Goal: Information Seeking & Learning: Learn about a topic

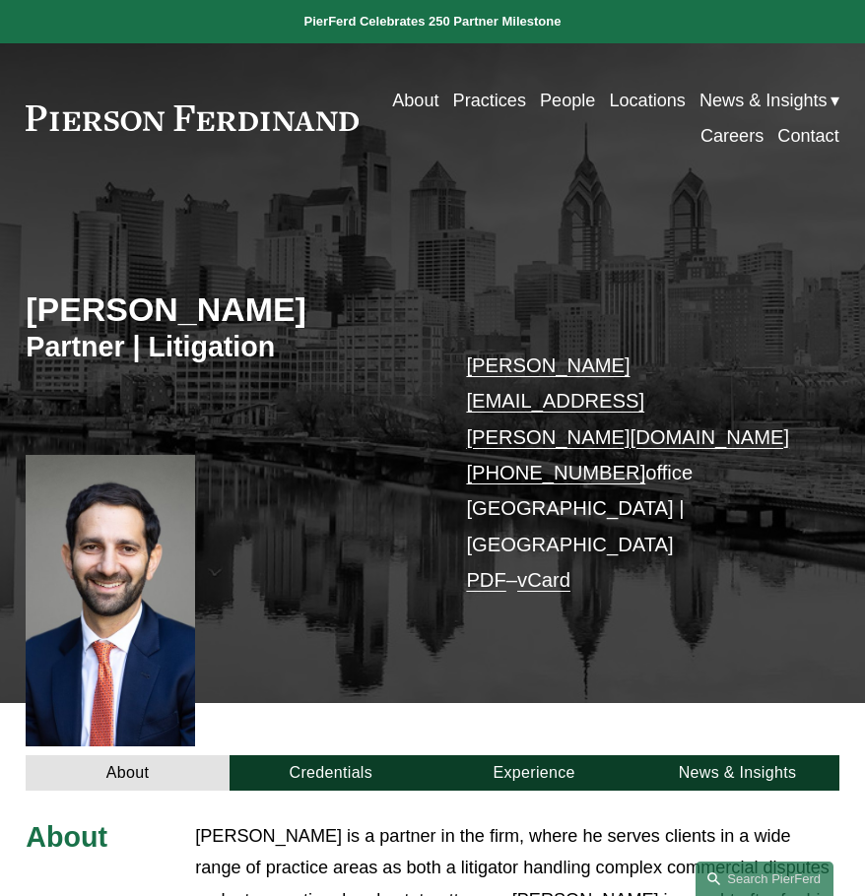
scroll to position [492, 0]
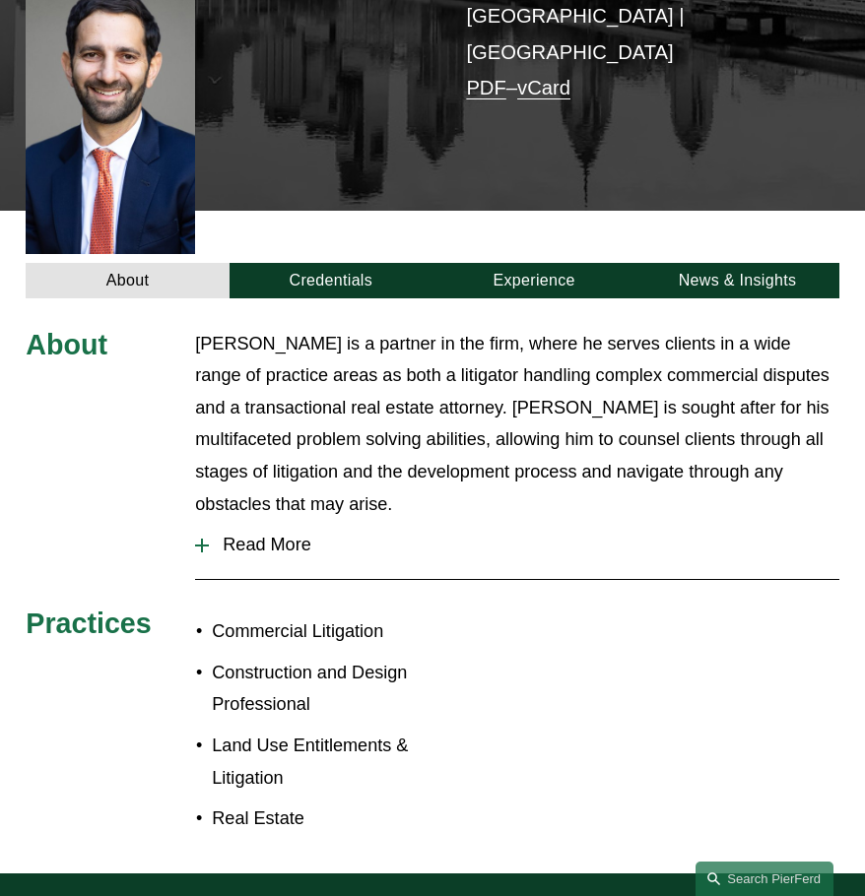
click at [275, 535] on span "Read More" at bounding box center [523, 545] width 629 height 21
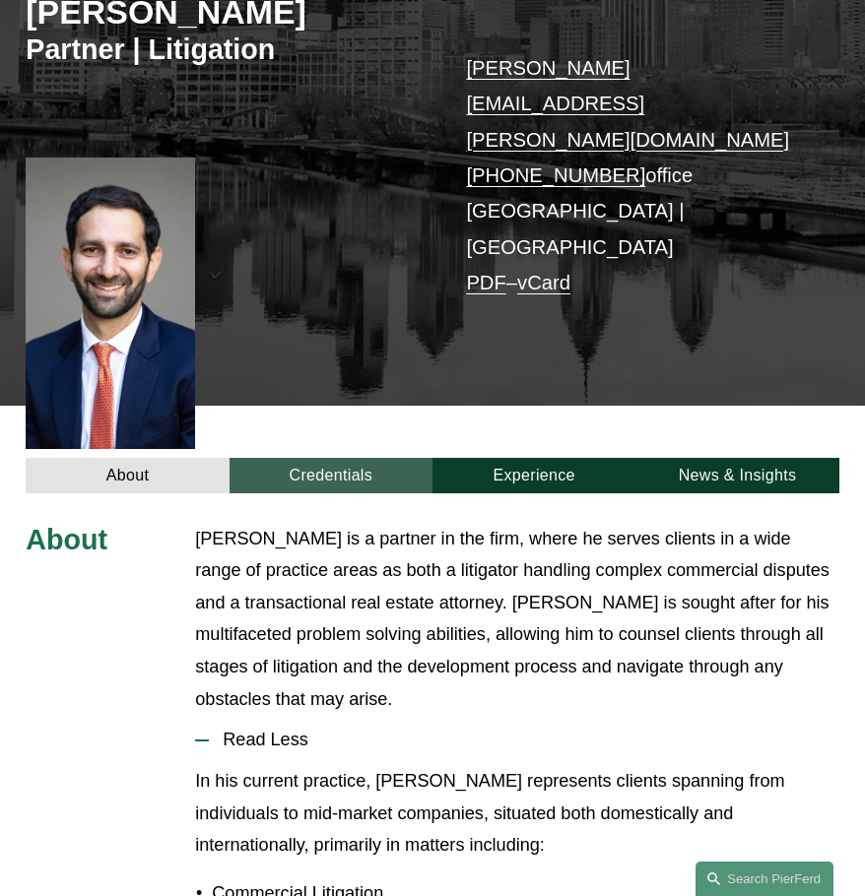
scroll to position [295, 0]
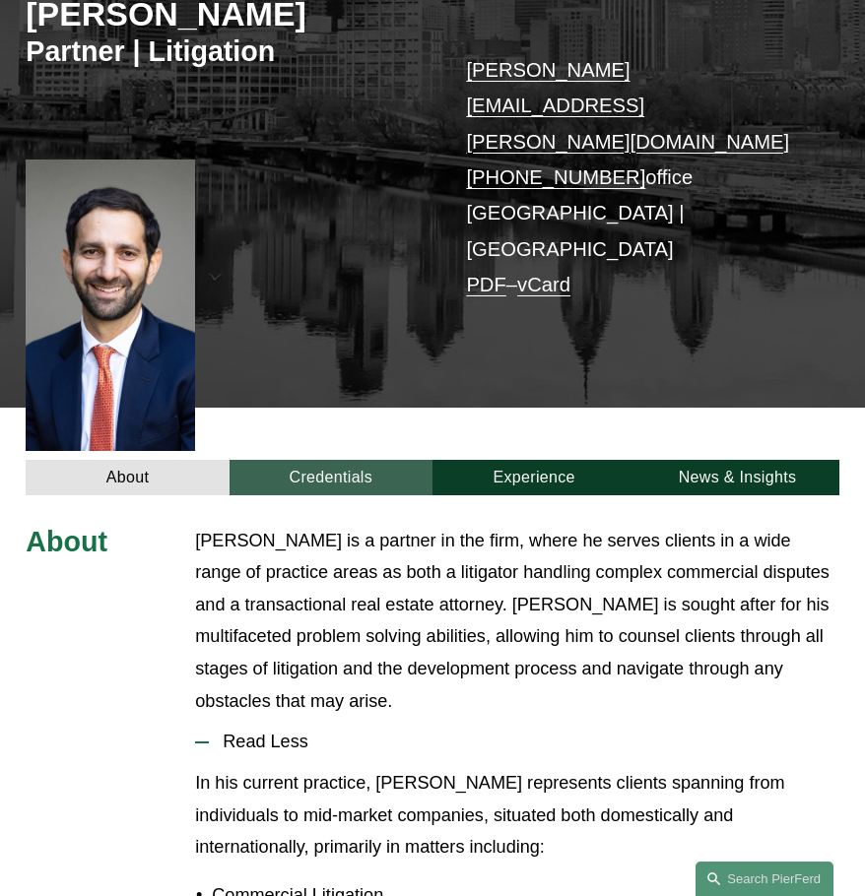
click at [300, 460] on link "Credentials" at bounding box center [330, 477] width 203 height 34
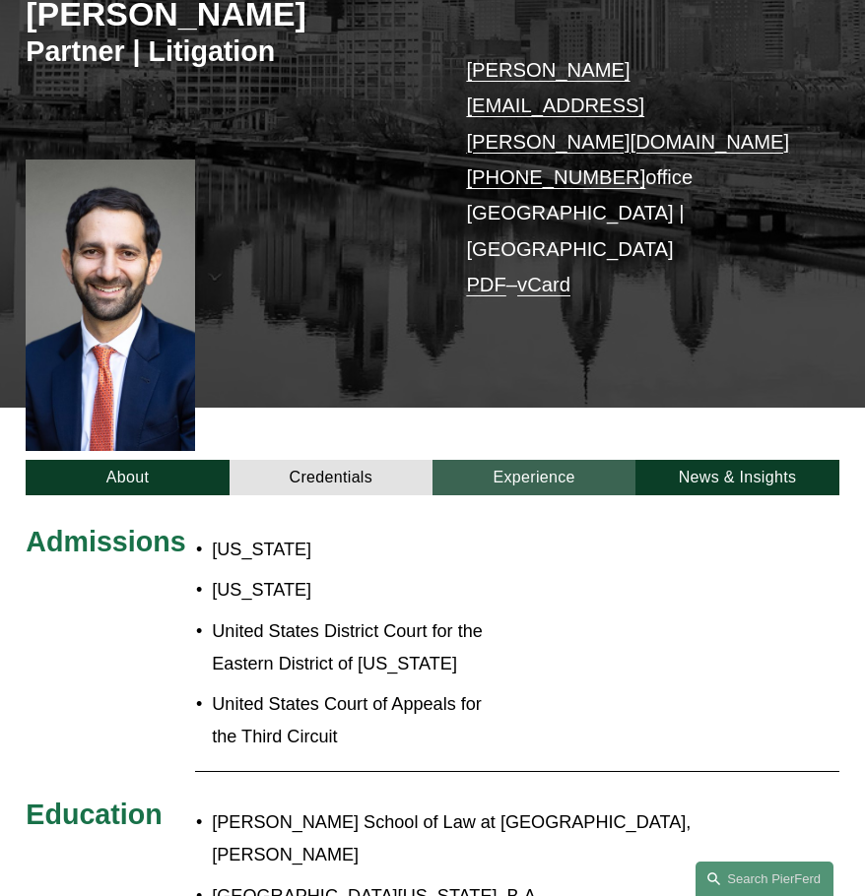
click at [530, 460] on link "Experience" at bounding box center [533, 477] width 203 height 34
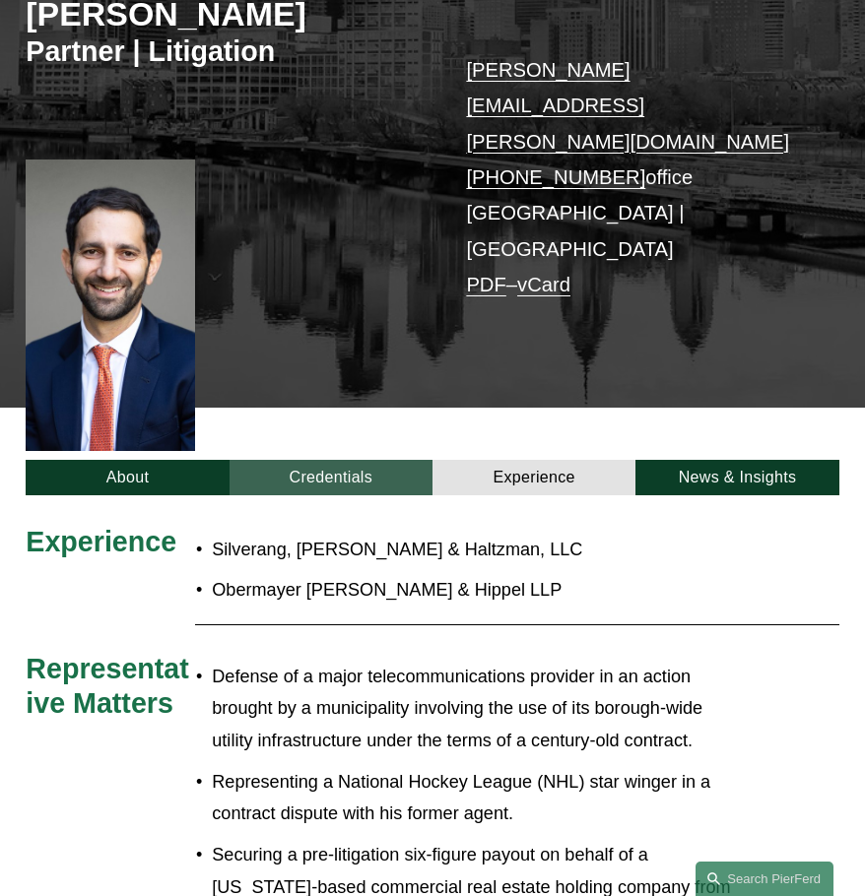
click at [349, 460] on link "Credentials" at bounding box center [330, 477] width 203 height 34
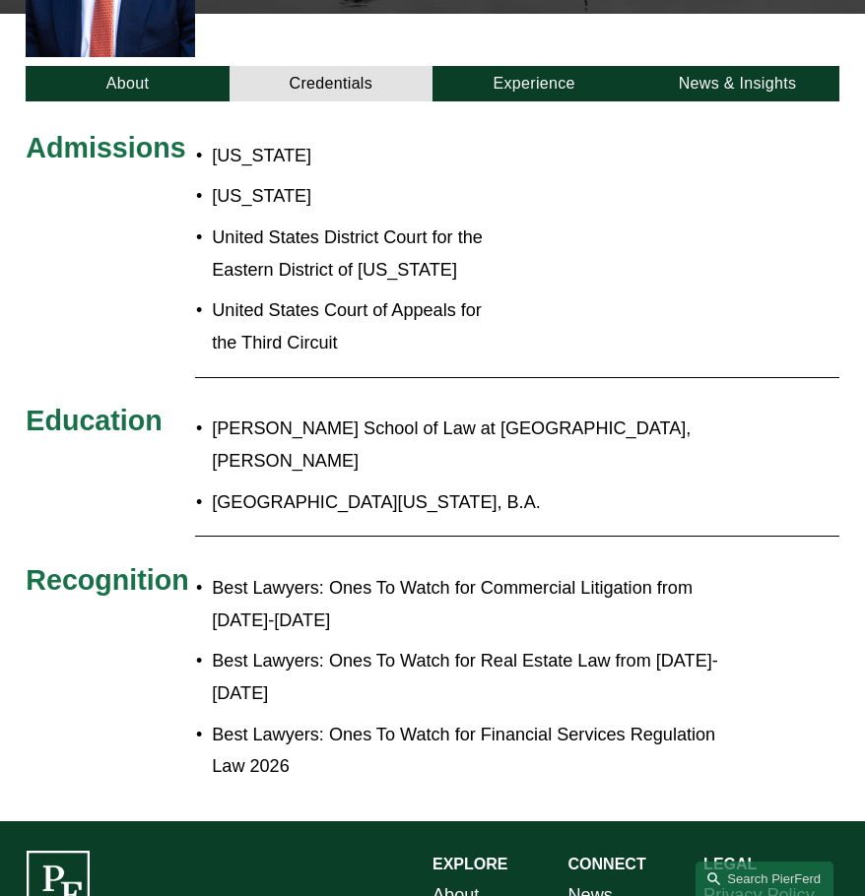
scroll to position [197, 0]
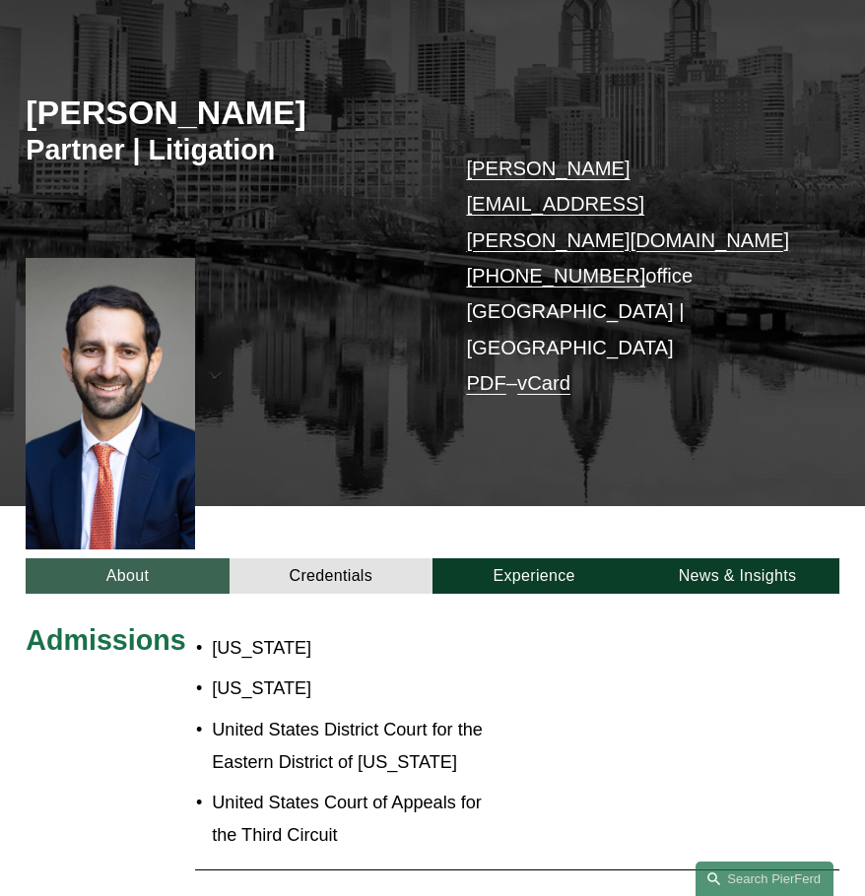
click at [96, 558] on link "About" at bounding box center [127, 575] width 203 height 34
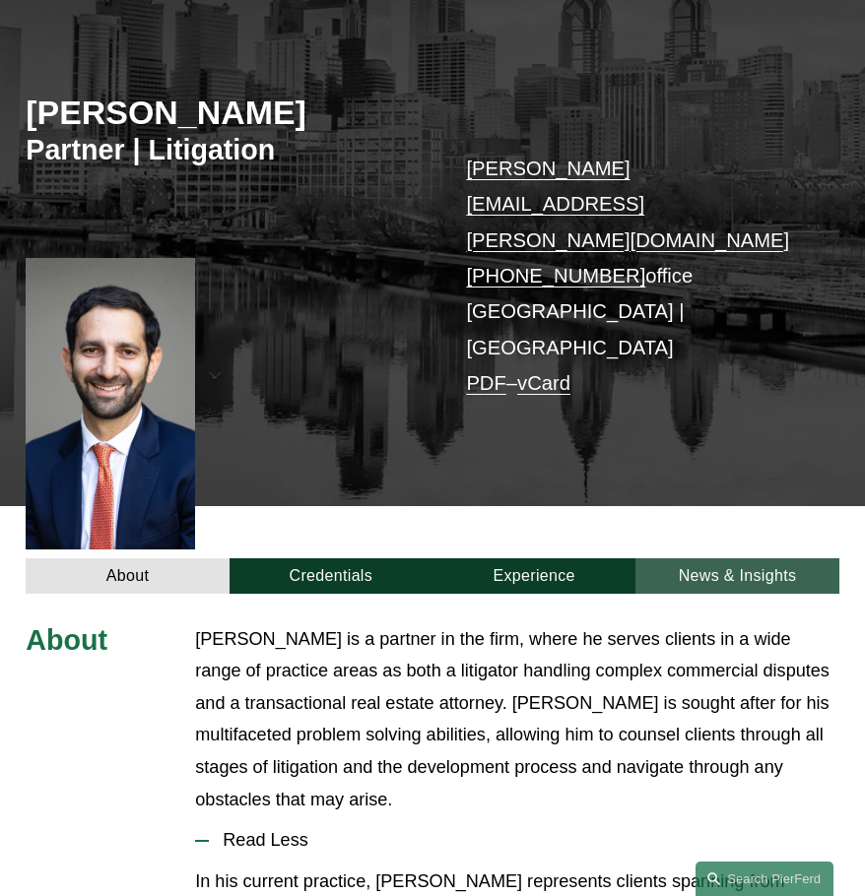
click at [776, 558] on link "News & Insights" at bounding box center [736, 575] width 203 height 34
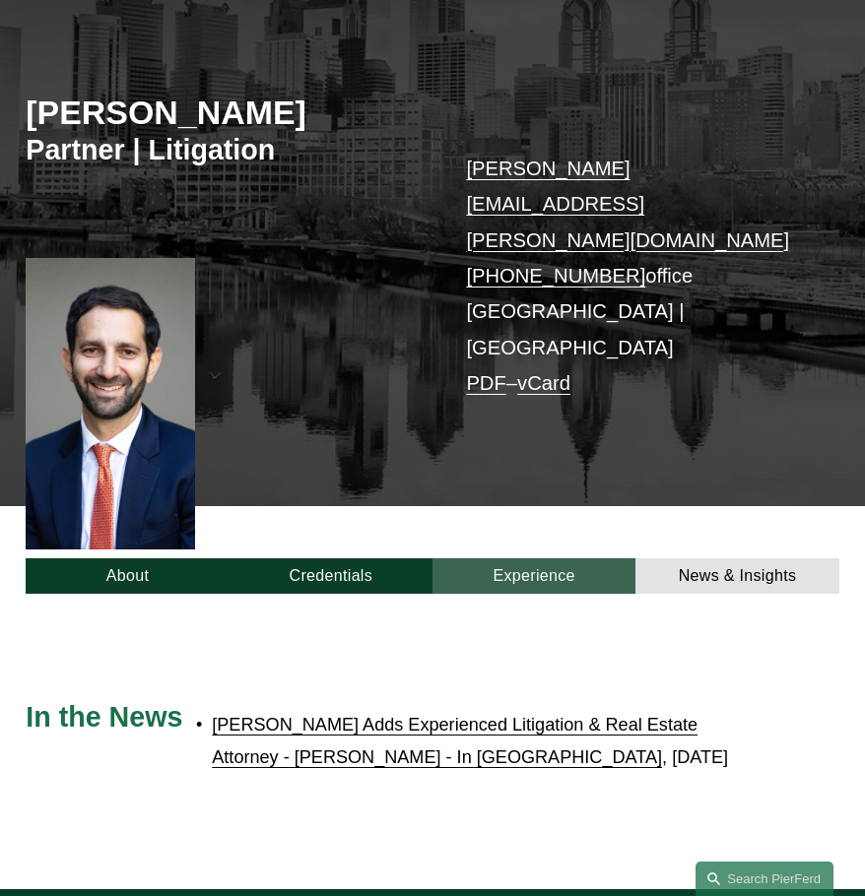
click at [548, 558] on link "Experience" at bounding box center [533, 575] width 203 height 34
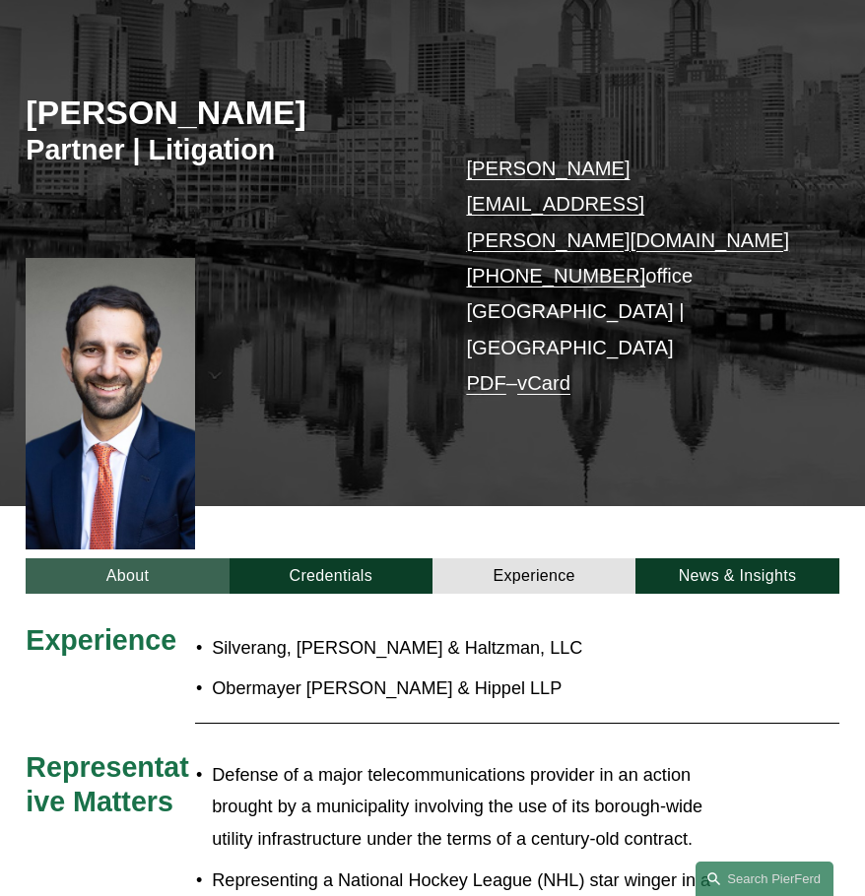
click at [106, 558] on link "About" at bounding box center [127, 575] width 203 height 34
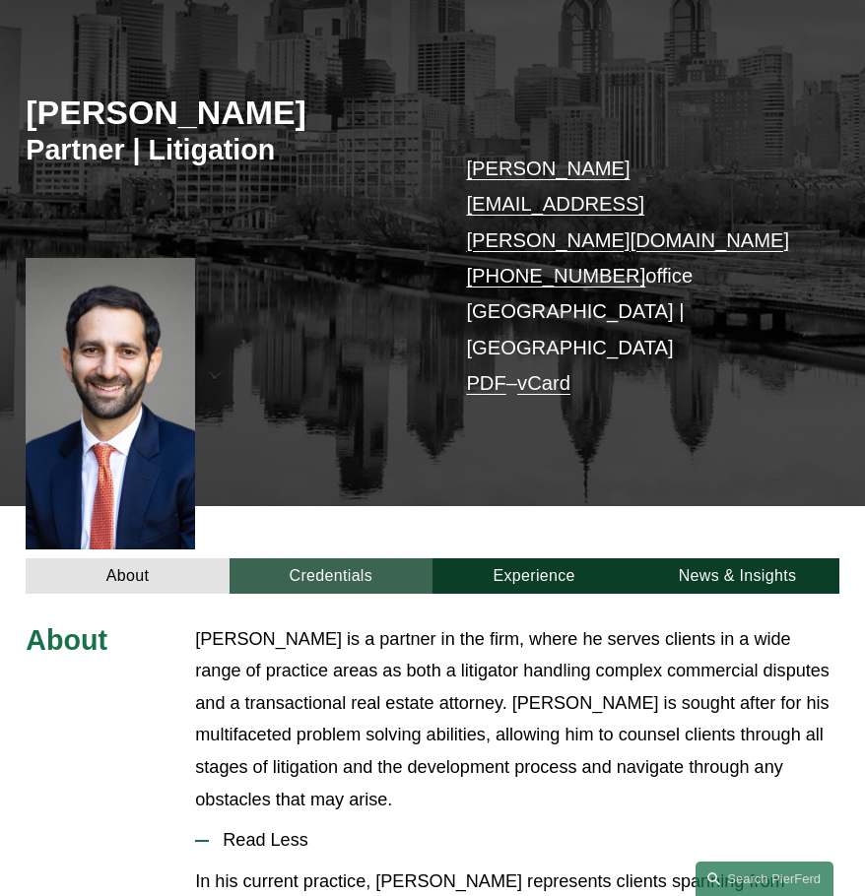
click at [301, 558] on link "Credentials" at bounding box center [330, 575] width 203 height 34
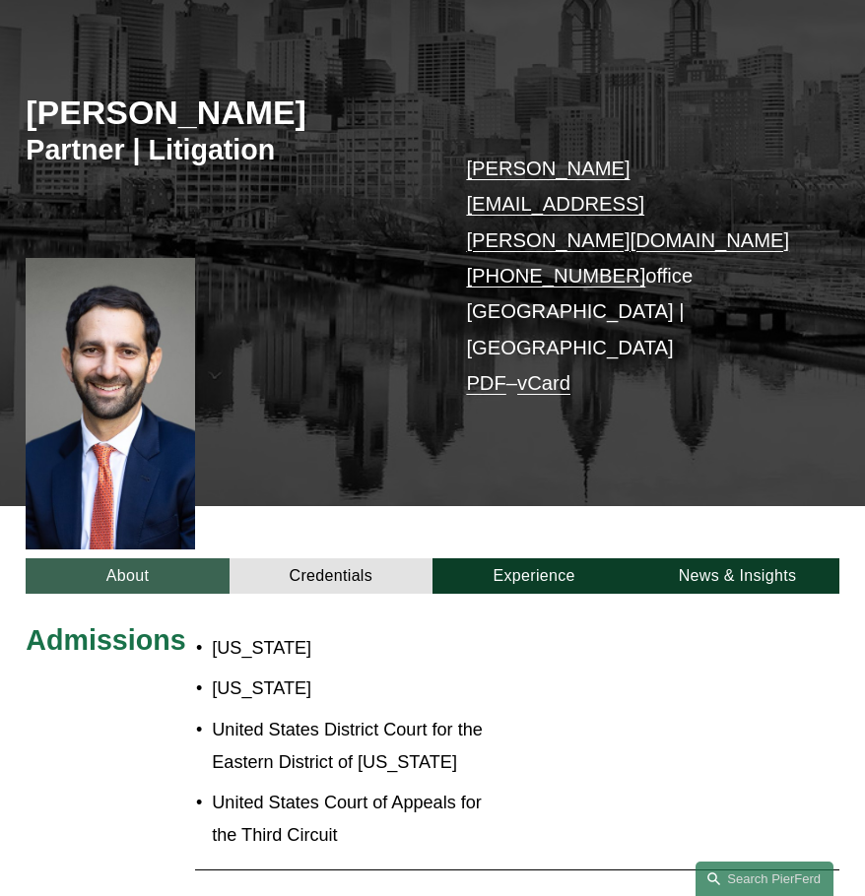
click at [132, 558] on link "About" at bounding box center [127, 575] width 203 height 34
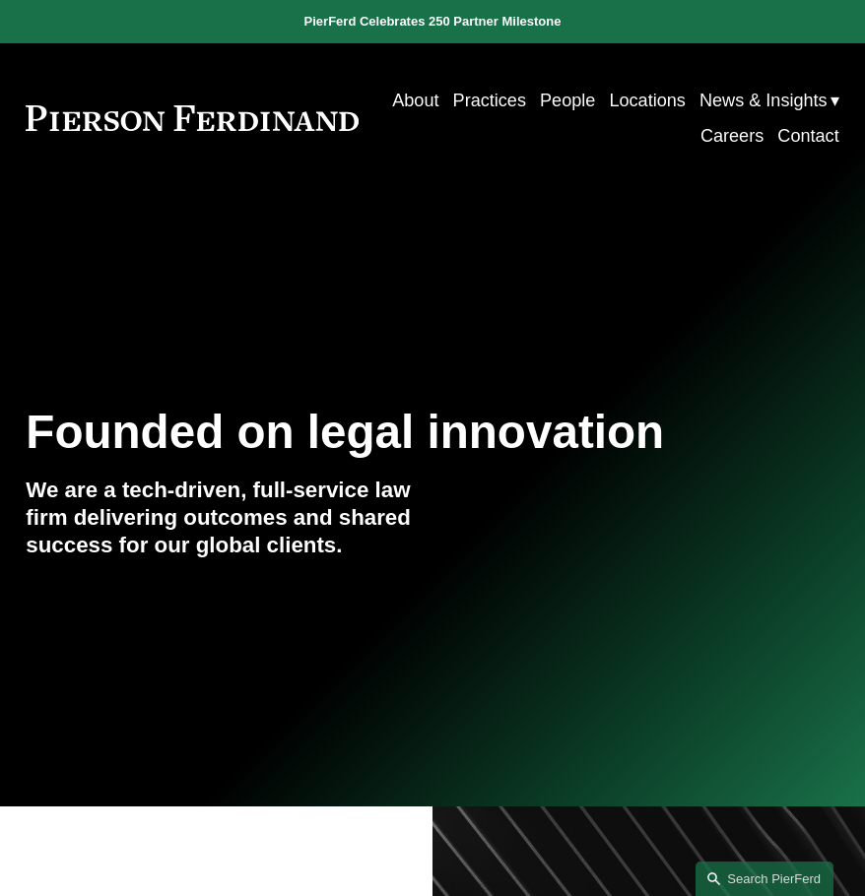
click at [567, 104] on link "People" at bounding box center [567, 100] width 55 height 35
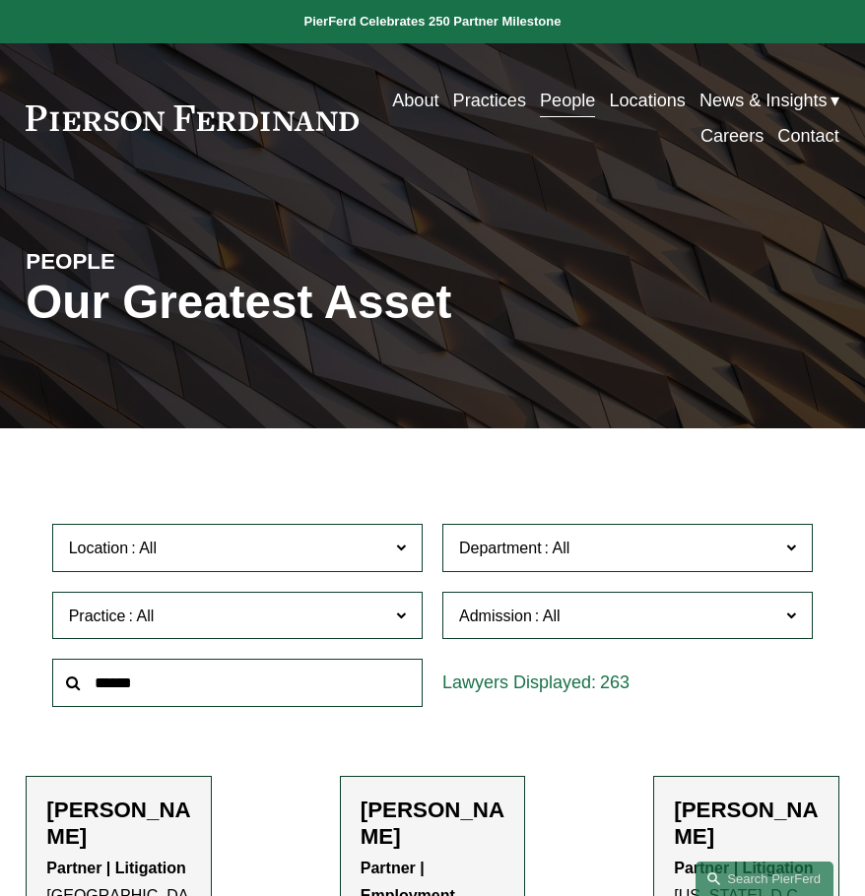
click at [583, 624] on span "Admission" at bounding box center [615, 616] width 313 height 27
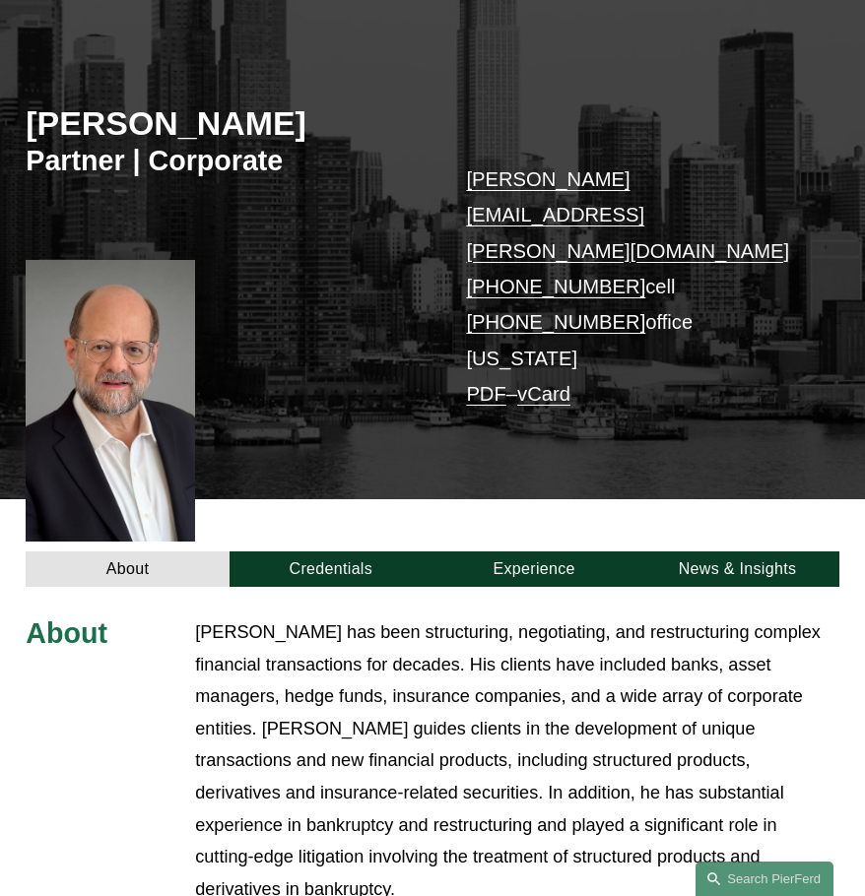
scroll to position [394, 0]
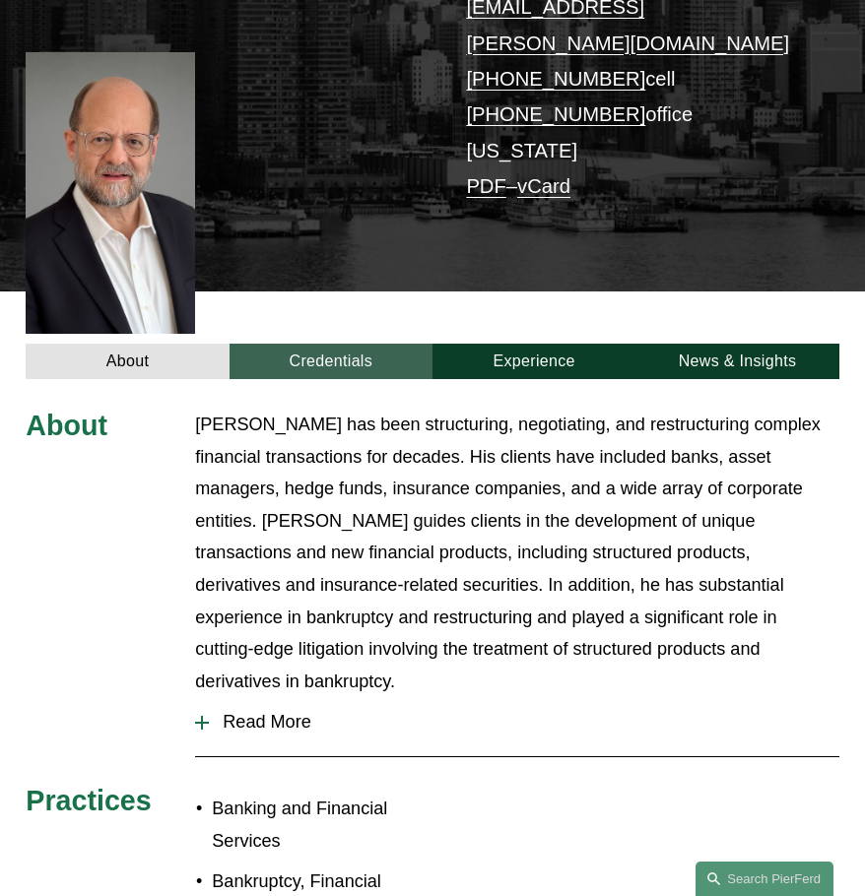
click at [350, 344] on link "Credentials" at bounding box center [330, 361] width 203 height 34
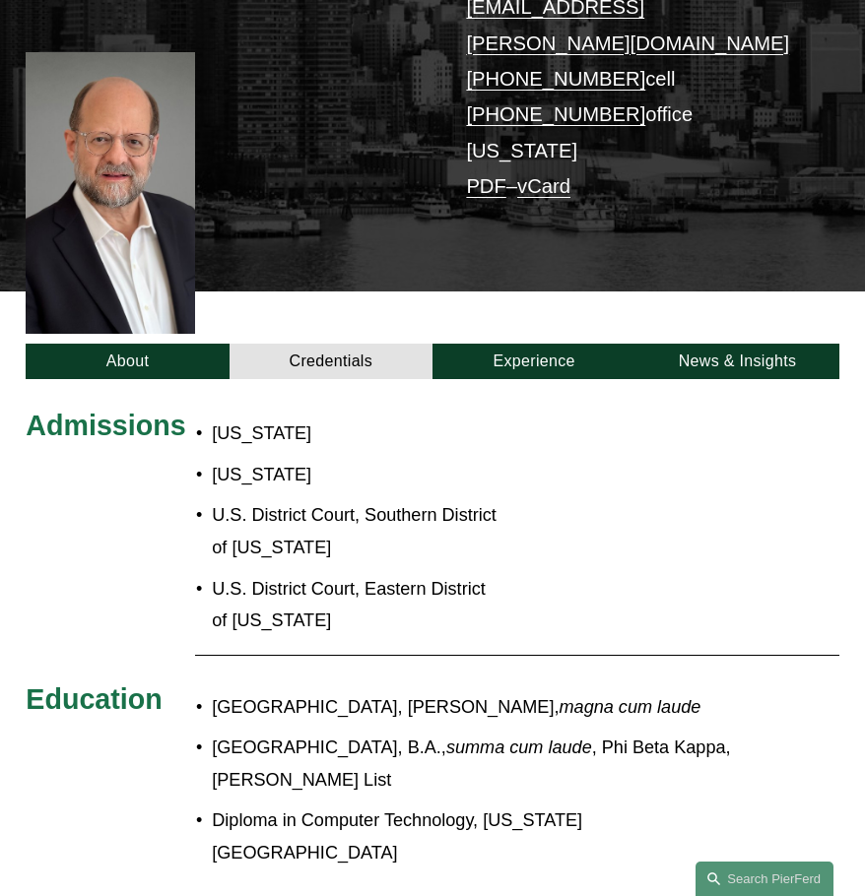
click at [506, 291] on div "About Credentials Experience News & Insights" at bounding box center [432, 335] width 865 height 88
click at [501, 344] on link "Experience" at bounding box center [533, 361] width 203 height 34
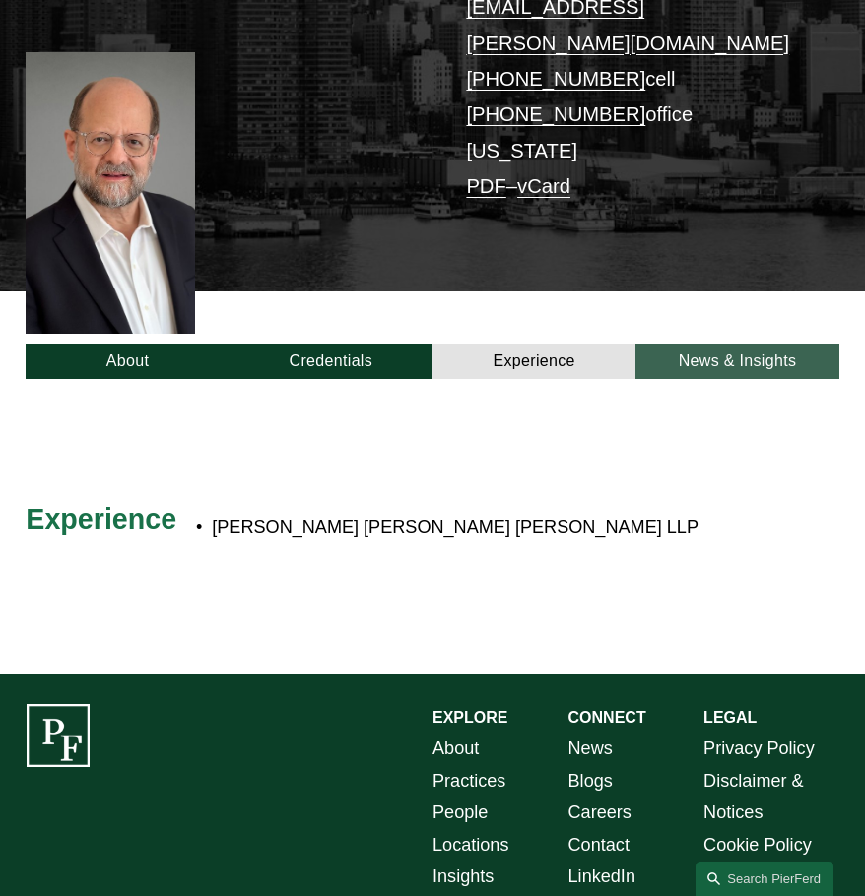
click at [720, 344] on link "News & Insights" at bounding box center [736, 361] width 203 height 34
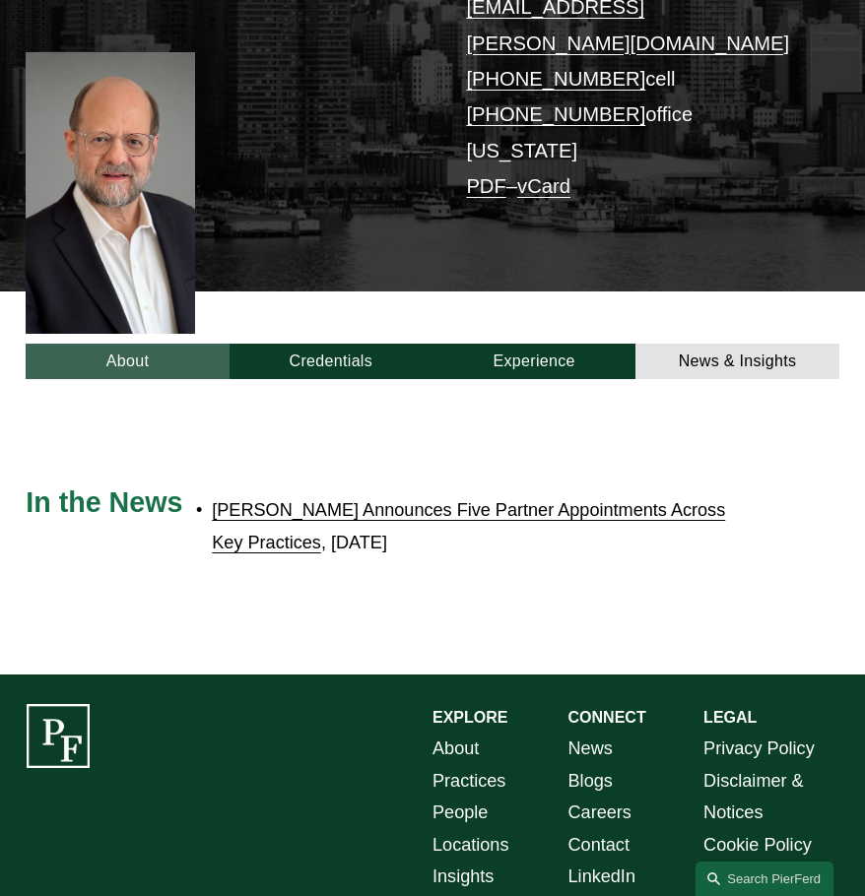
click at [98, 344] on link "About" at bounding box center [127, 361] width 203 height 34
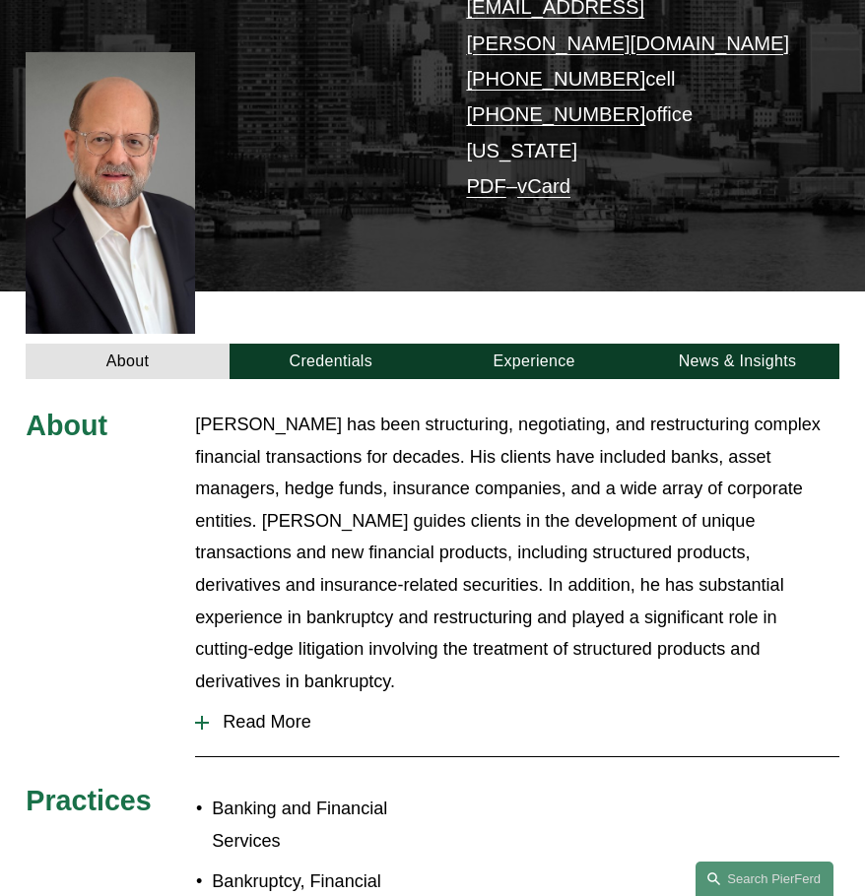
click at [294, 712] on span "Read More" at bounding box center [523, 722] width 629 height 21
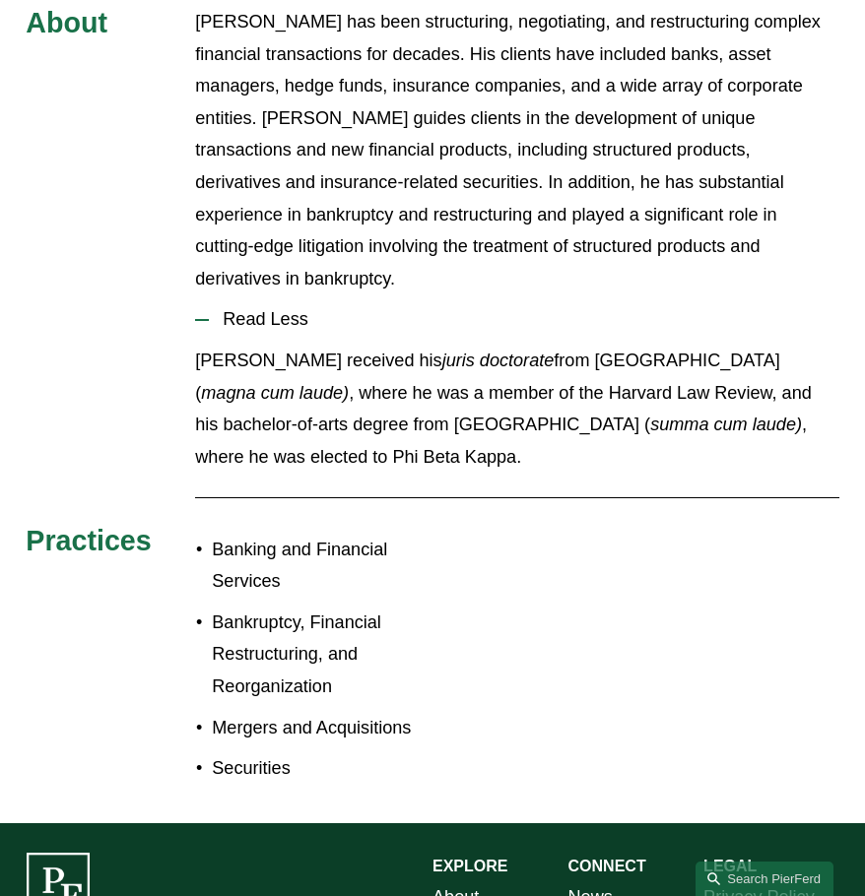
scroll to position [689, 0]
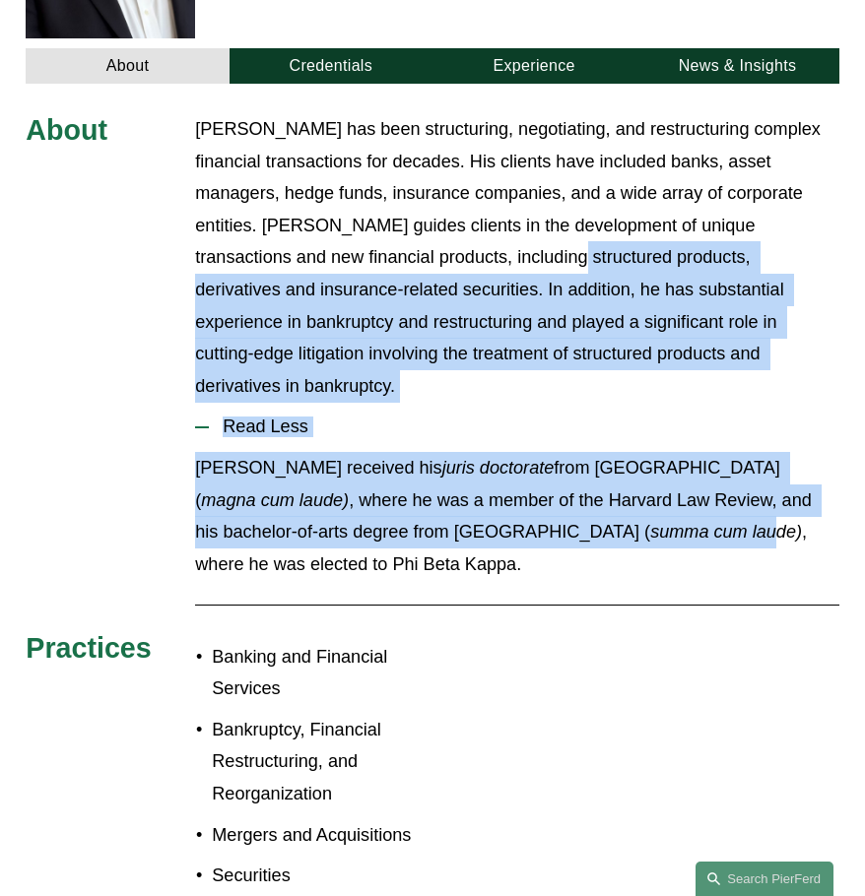
drag, startPoint x: 565, startPoint y: 447, endPoint x: 484, endPoint y: 184, distance: 275.0
click at [485, 186] on div "About [PERSON_NAME] has been structuring, negotiating, and restructuring comple…" at bounding box center [432, 507] width 865 height 788
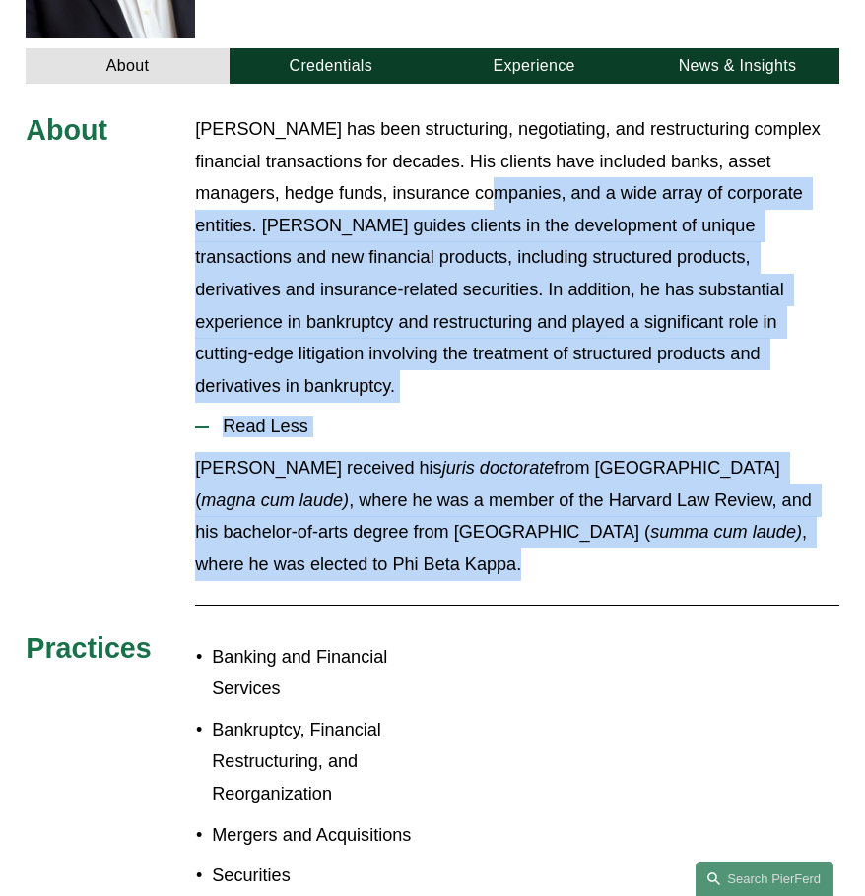
drag, startPoint x: 483, startPoint y: 141, endPoint x: 588, endPoint y: 539, distance: 411.6
click at [588, 539] on div "About [PERSON_NAME] has been structuring, negotiating, and restructuring comple…" at bounding box center [432, 507] width 865 height 788
click at [585, 490] on div "[PERSON_NAME] received his juris doctorate from [GEOGRAPHIC_DATA] ( magna cum l…" at bounding box center [516, 523] width 643 height 143
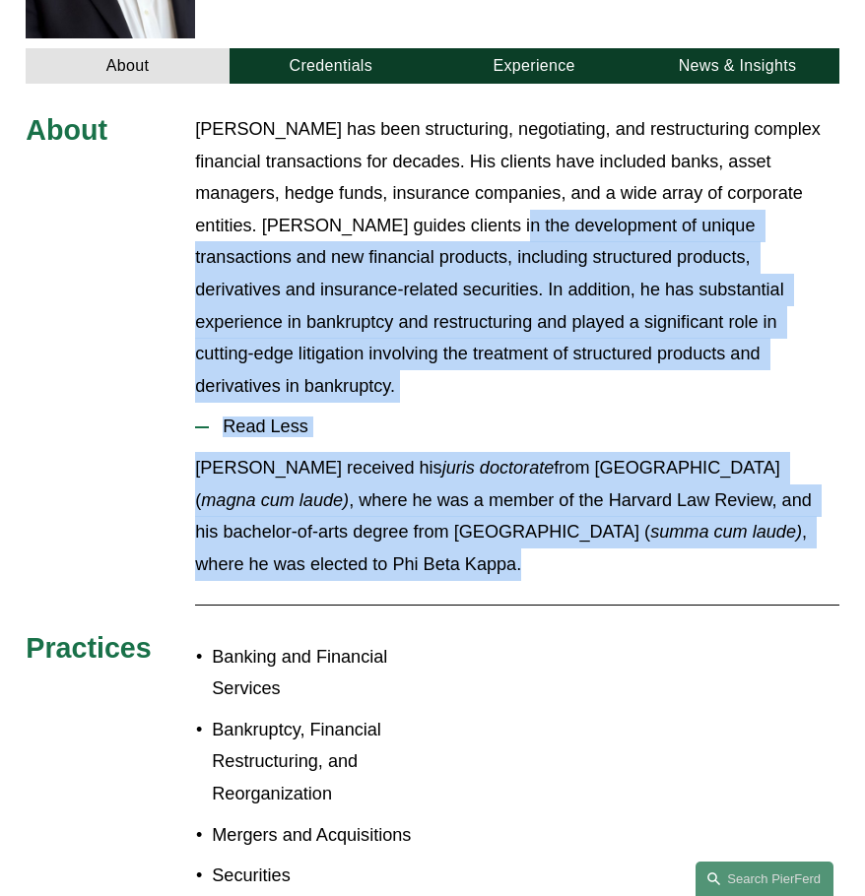
drag, startPoint x: 585, startPoint y: 490, endPoint x: 469, endPoint y: 154, distance: 356.3
click at [469, 155] on div "About [PERSON_NAME] has been structuring, negotiating, and restructuring comple…" at bounding box center [432, 507] width 865 height 788
click at [469, 154] on p "[PERSON_NAME] has been structuring, negotiating, and restructuring complex fina…" at bounding box center [516, 257] width 643 height 289
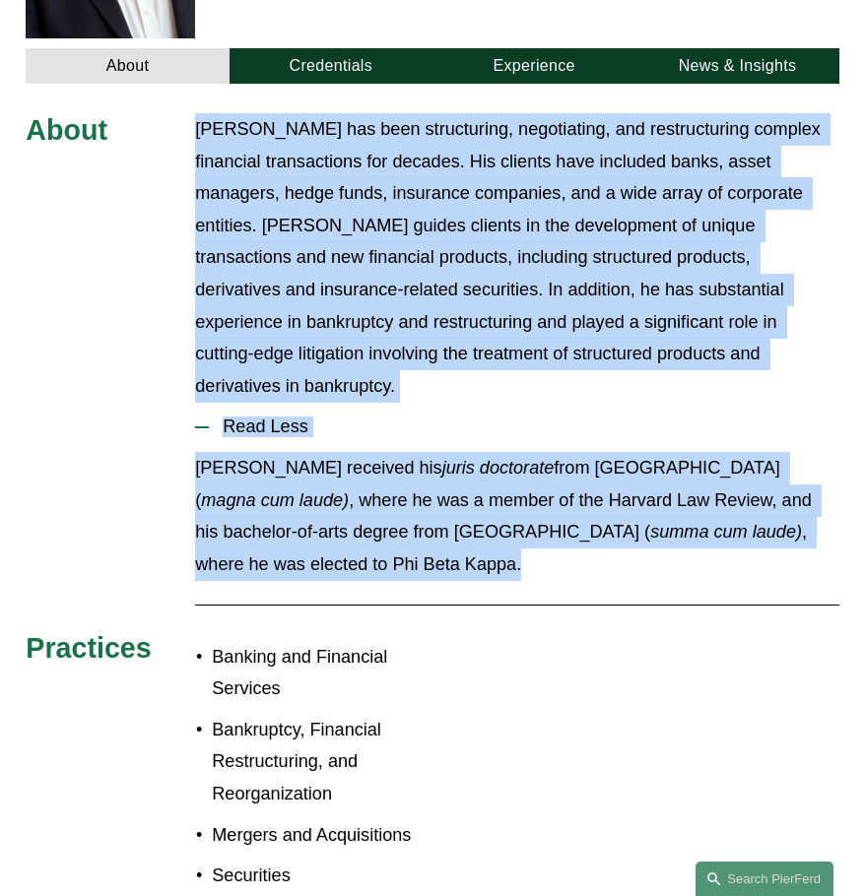
drag, startPoint x: 190, startPoint y: 56, endPoint x: 451, endPoint y: 471, distance: 489.9
click at [451, 471] on div "About [PERSON_NAME] has been structuring, negotiating, and restructuring comple…" at bounding box center [432, 507] width 865 height 788
click at [451, 471] on p "[PERSON_NAME] received his juris doctorate from [GEOGRAPHIC_DATA] ( magna cum l…" at bounding box center [516, 516] width 643 height 128
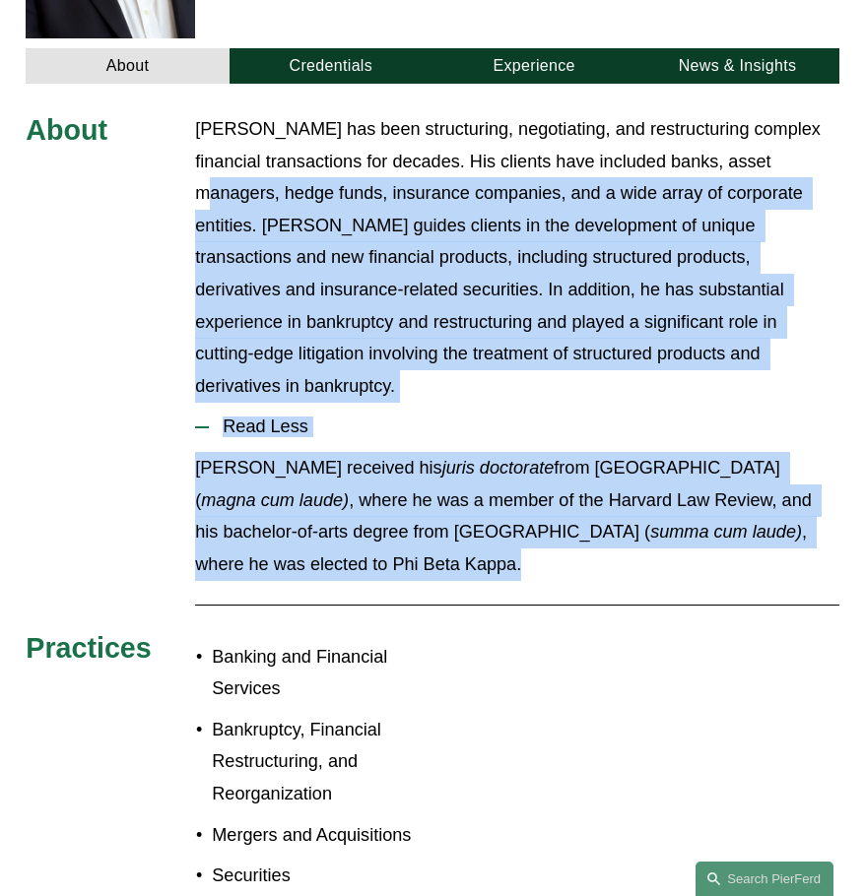
drag, startPoint x: 450, startPoint y: 471, endPoint x: 231, endPoint y: 133, distance: 402.3
click at [231, 133] on div "About [PERSON_NAME] has been structuring, negotiating, and restructuring comple…" at bounding box center [432, 507] width 865 height 788
click at [231, 133] on p "[PERSON_NAME] has been structuring, negotiating, and restructuring complex fina…" at bounding box center [516, 257] width 643 height 289
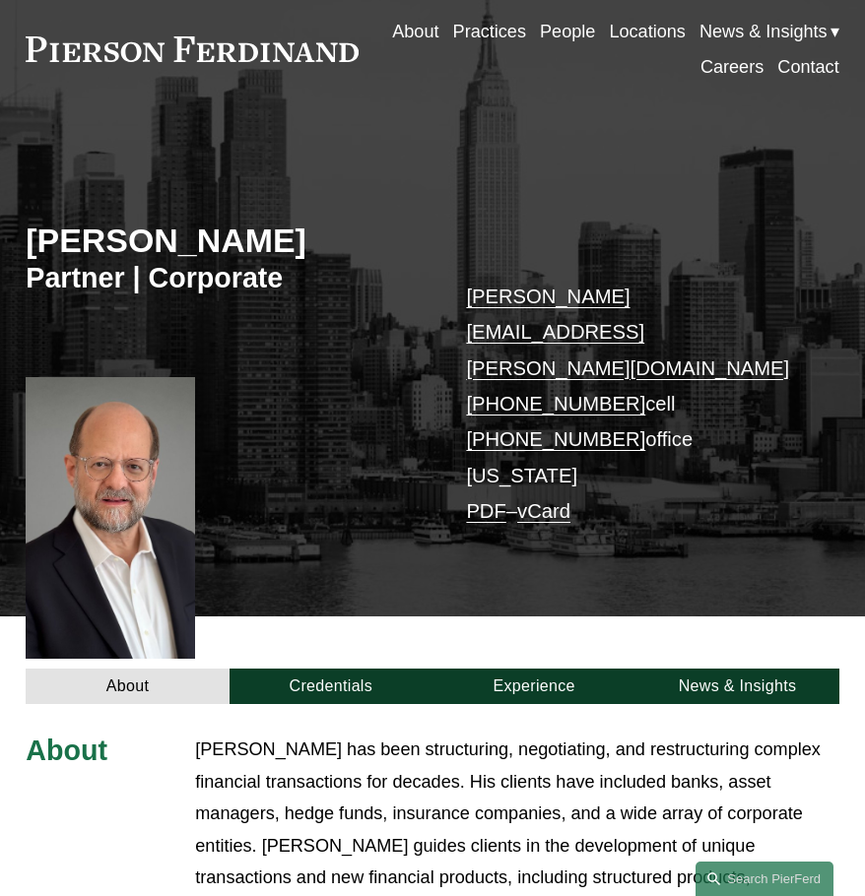
scroll to position [0, 0]
